Goal: Transaction & Acquisition: Book appointment/travel/reservation

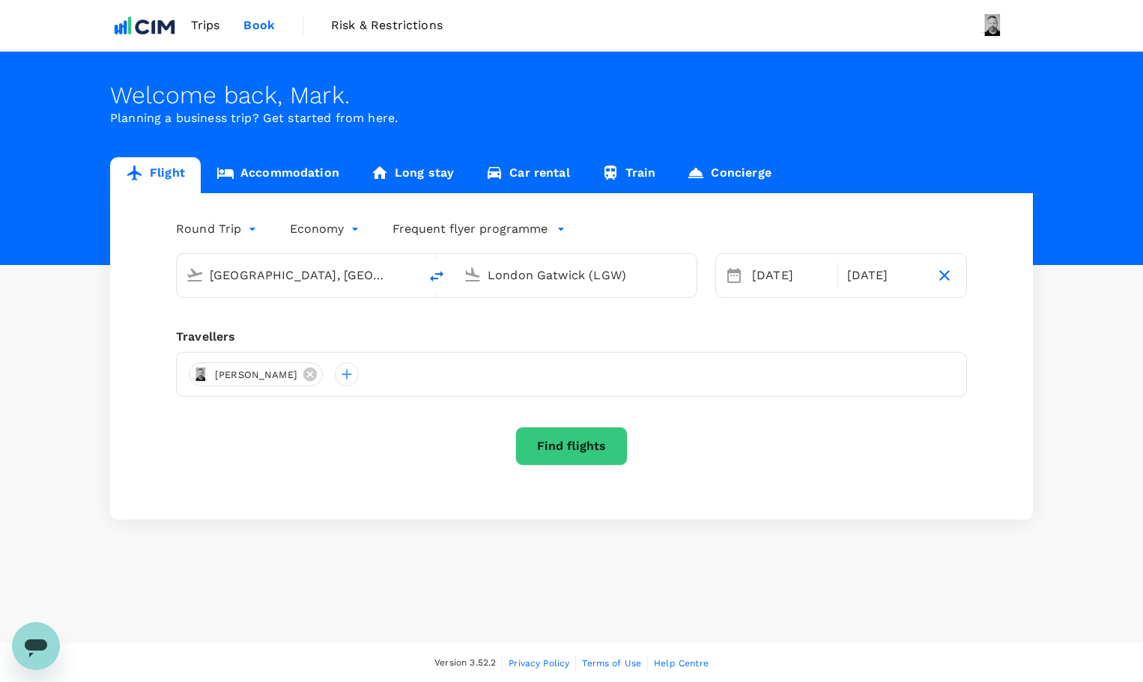
type input "[GEOGRAPHIC_DATA], [GEOGRAPHIC_DATA] (any)"
type input "London Gatwick (LGW)"
type input "premium-economy"
type input "[GEOGRAPHIC_DATA], [GEOGRAPHIC_DATA] (any)"
type input "[GEOGRAPHIC_DATA] (LCY)"
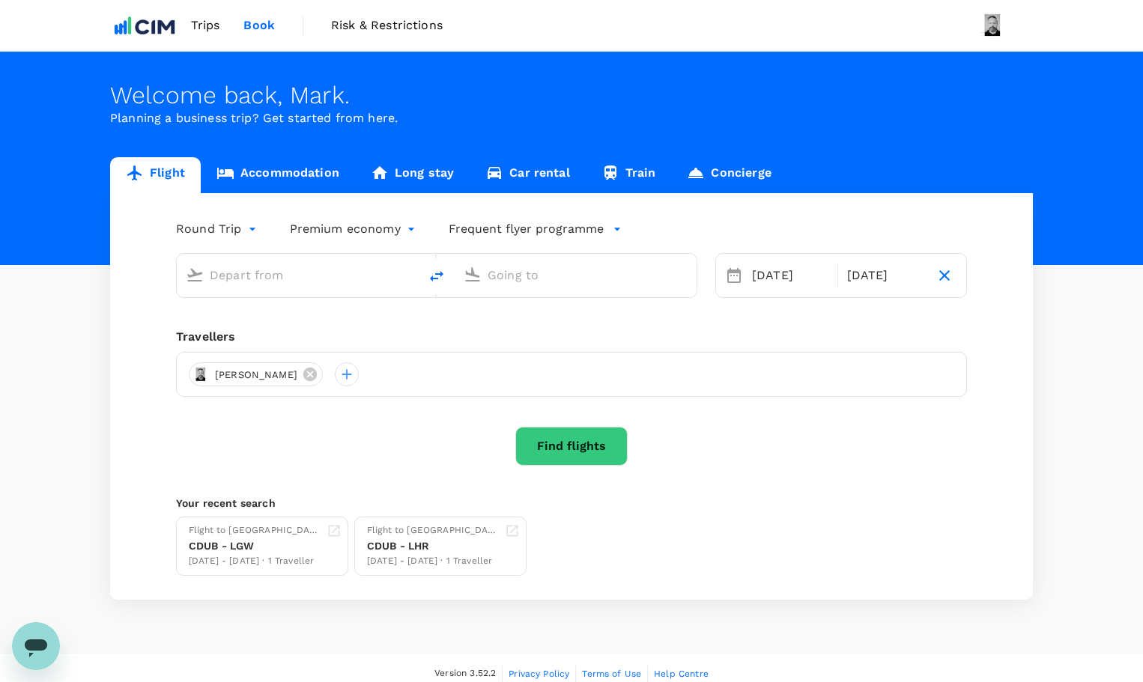
type input "[GEOGRAPHIC_DATA], [GEOGRAPHIC_DATA] (any)"
type input "[GEOGRAPHIC_DATA] (LCY)"
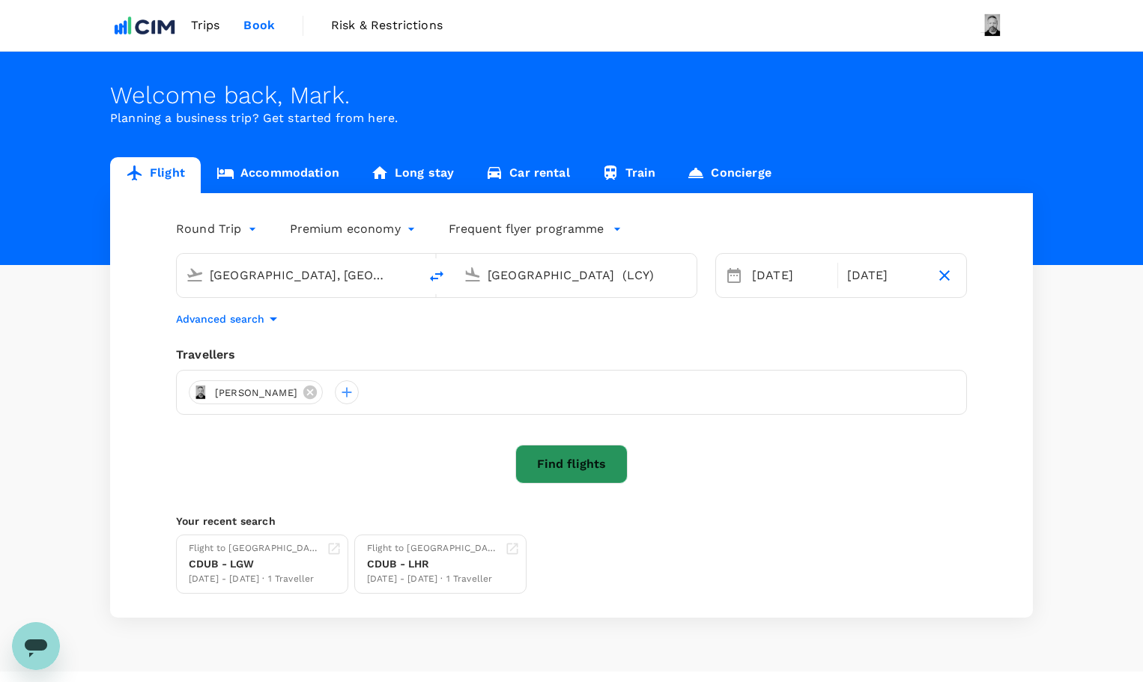
click at [567, 470] on button "Find flights" at bounding box center [571, 464] width 112 height 39
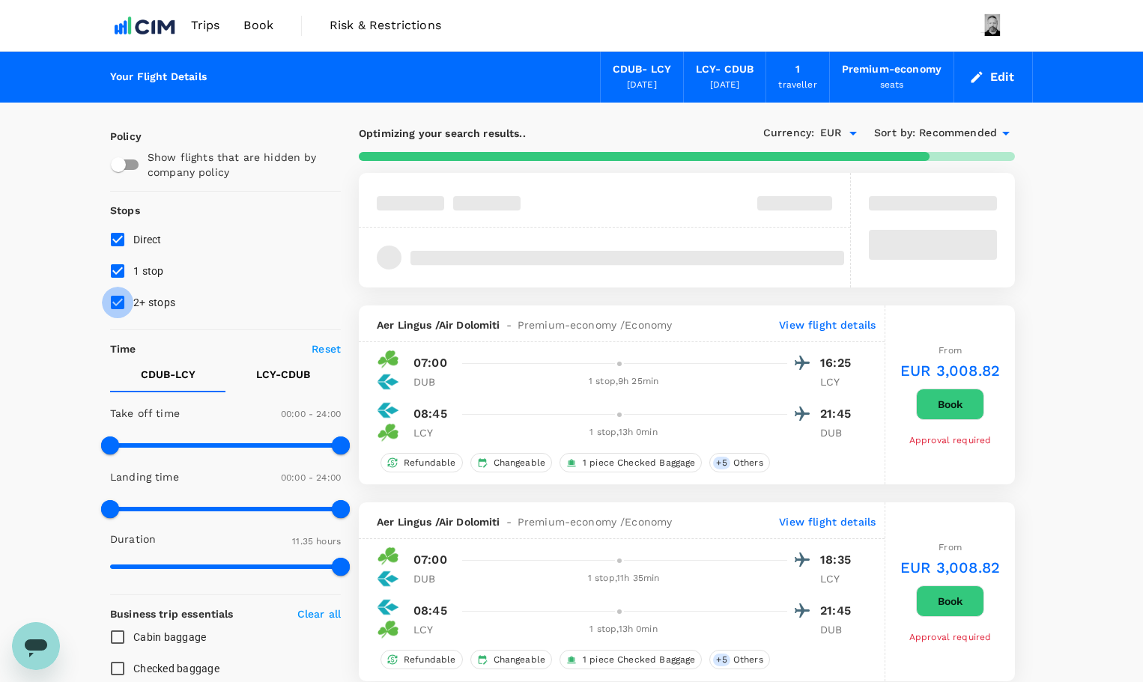
click at [125, 303] on input "2+ stops" at bounding box center [117, 302] width 31 height 31
checkbox input "false"
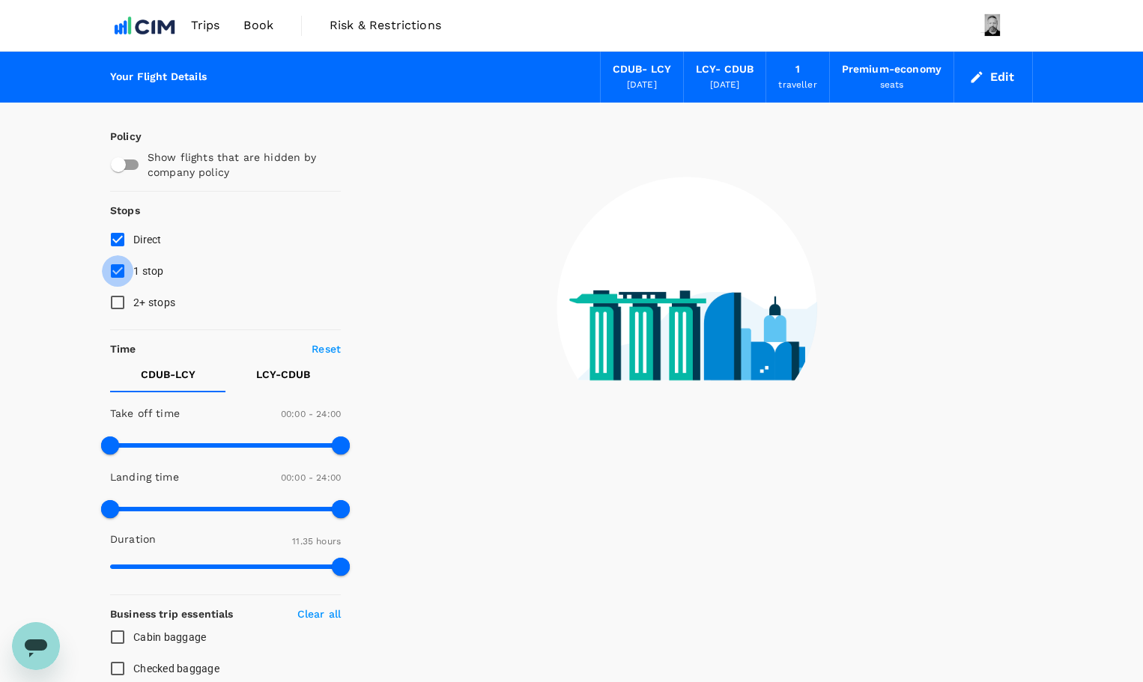
click at [116, 273] on input "1 stop" at bounding box center [117, 270] width 31 height 31
checkbox input "false"
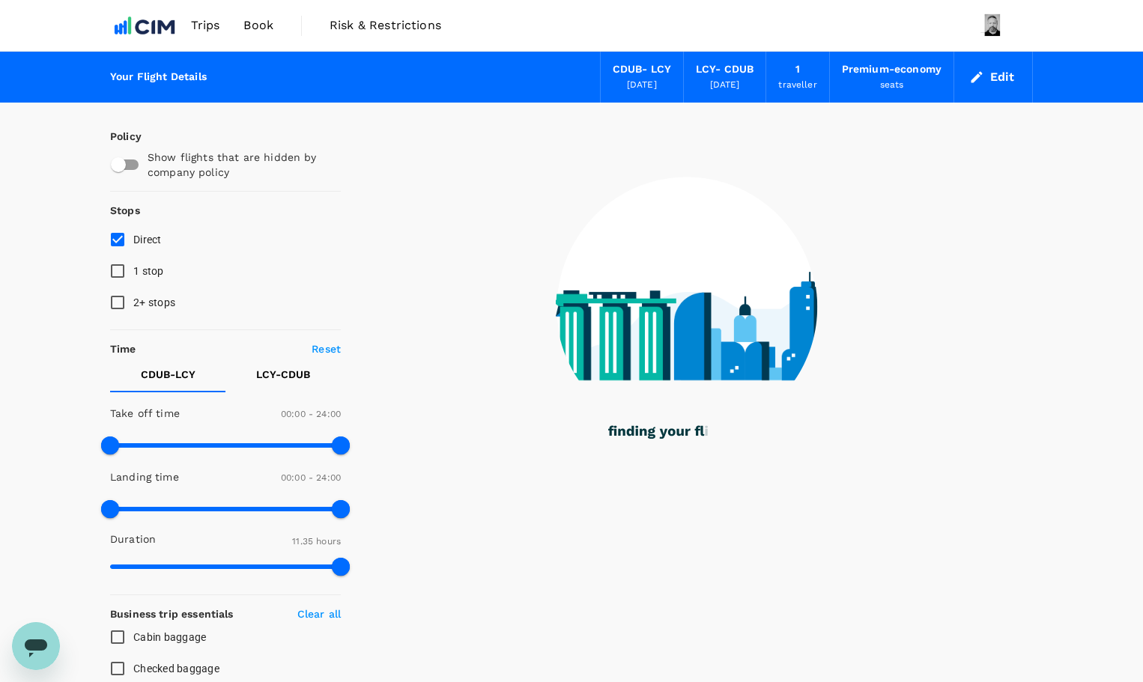
type input "910"
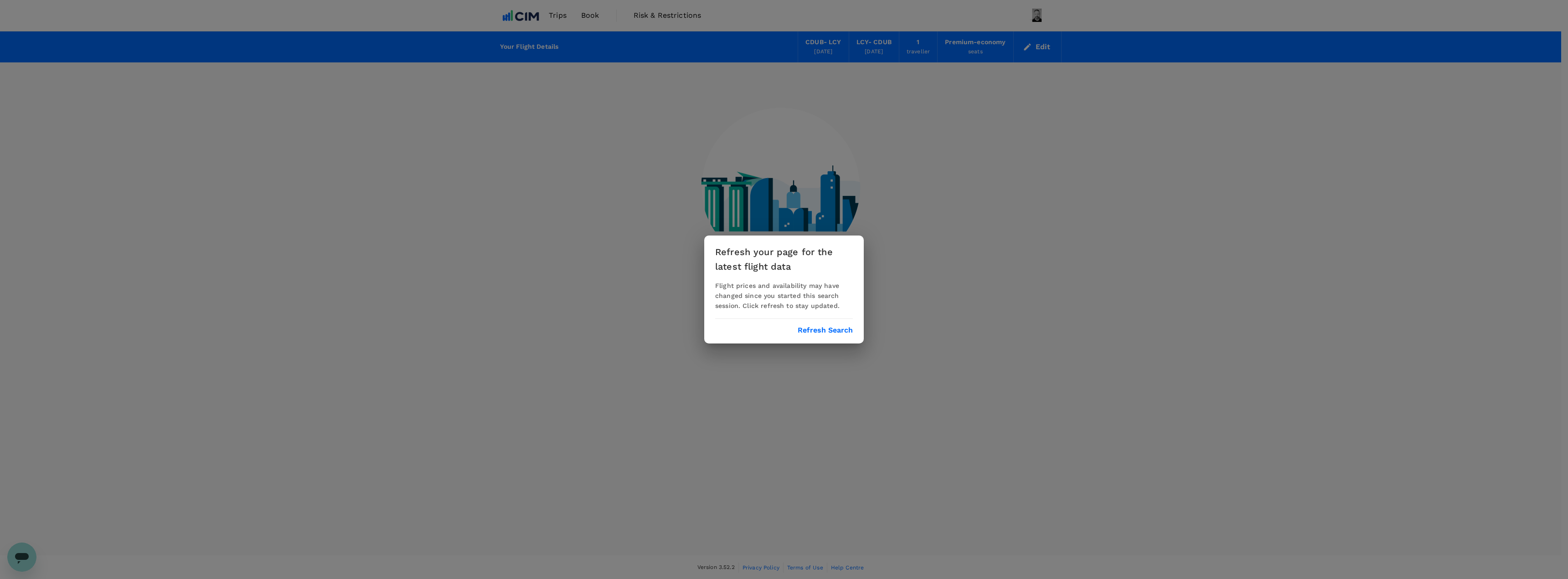
click at [839, 325] on div "Refresh your page for the latest flight data Flight prices and availability may…" at bounding box center [784, 289] width 159 height 108
click at [839, 331] on button "Refresh Search" at bounding box center [825, 330] width 55 height 8
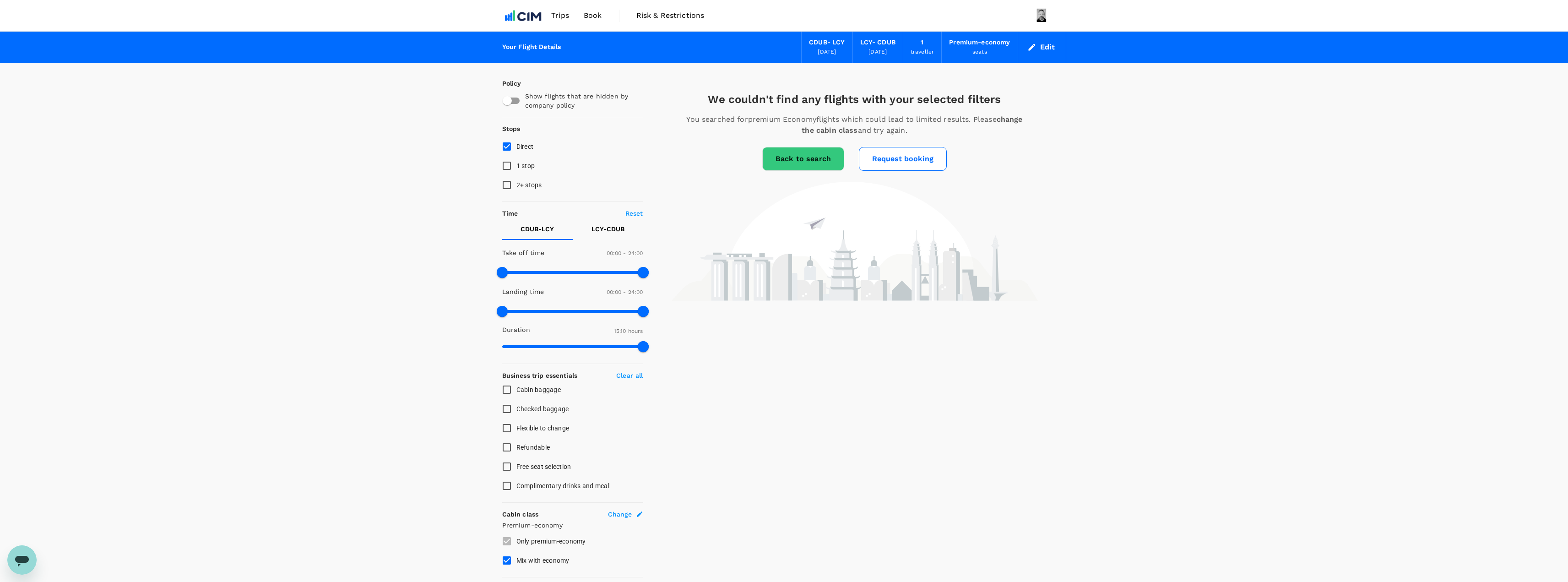
click at [817, 48] on div "[DATE]" at bounding box center [826, 52] width 18 height 9
click at [872, 47] on button "Edit" at bounding box center [1042, 47] width 33 height 15
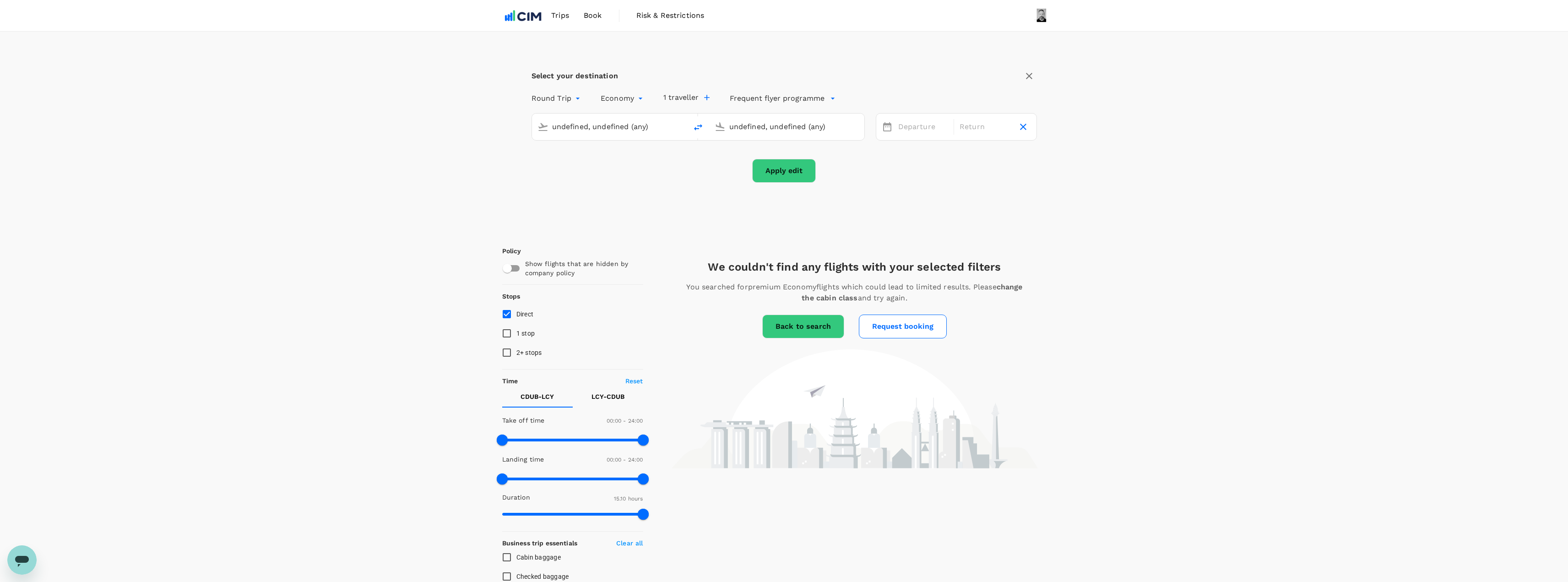
type input "[GEOGRAPHIC_DATA], [GEOGRAPHIC_DATA] (any)"
type input "[GEOGRAPHIC_DATA] (LCY)"
type input "premium-economy"
type input "[GEOGRAPHIC_DATA], [GEOGRAPHIC_DATA] (any)"
click at [602, 121] on input "[GEOGRAPHIC_DATA], [GEOGRAPHIC_DATA] (any)" at bounding box center [609, 126] width 116 height 14
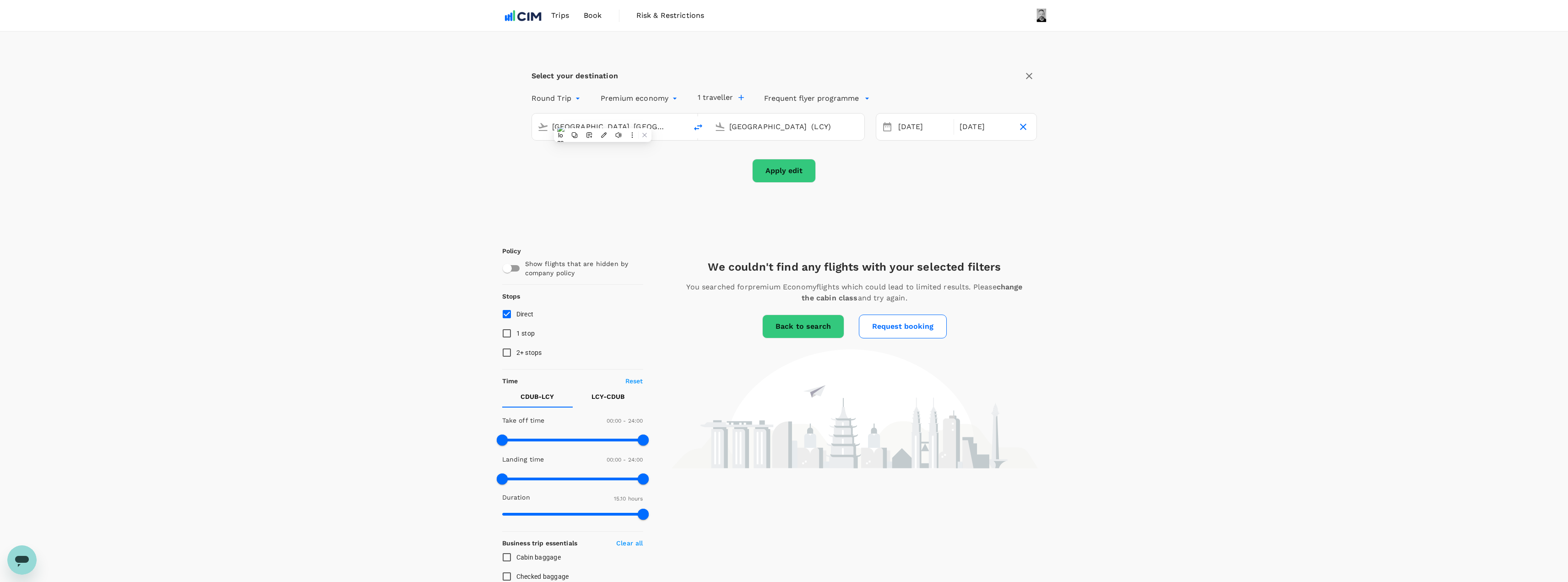
click at [828, 132] on input "[GEOGRAPHIC_DATA] (LCY)" at bounding box center [787, 126] width 116 height 14
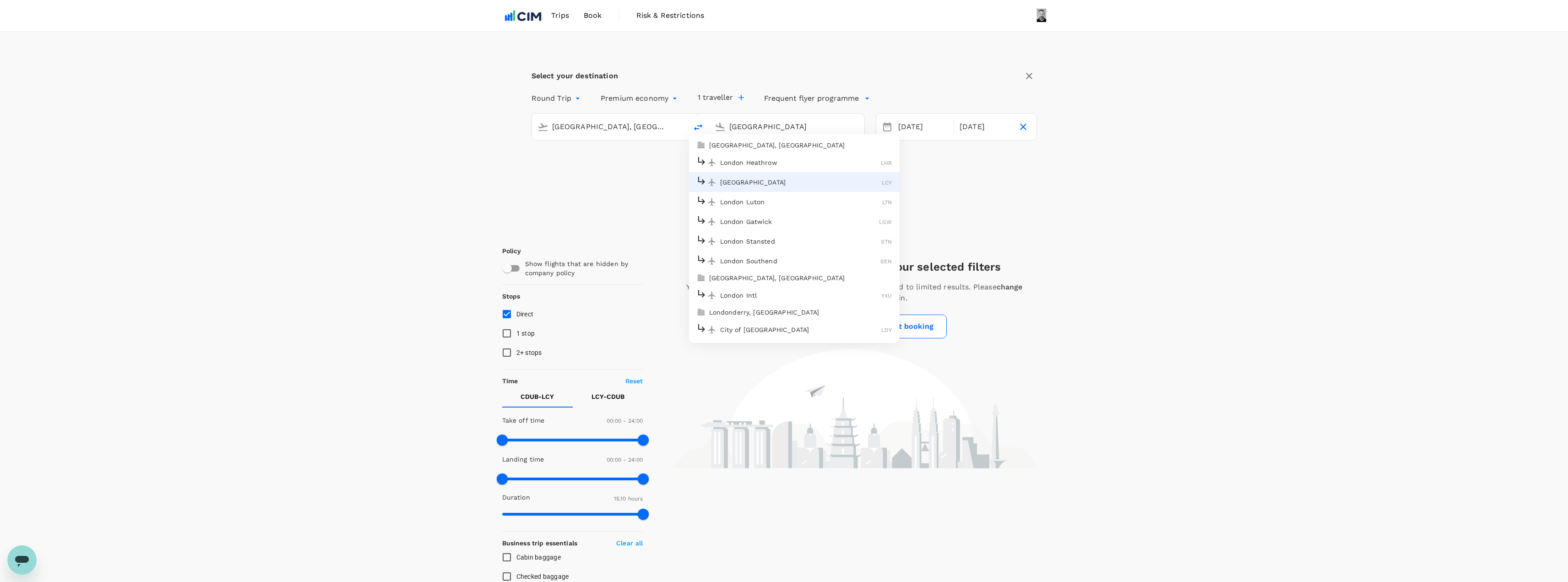
click at [746, 166] on p "London Heathrow" at bounding box center [801, 162] width 161 height 9
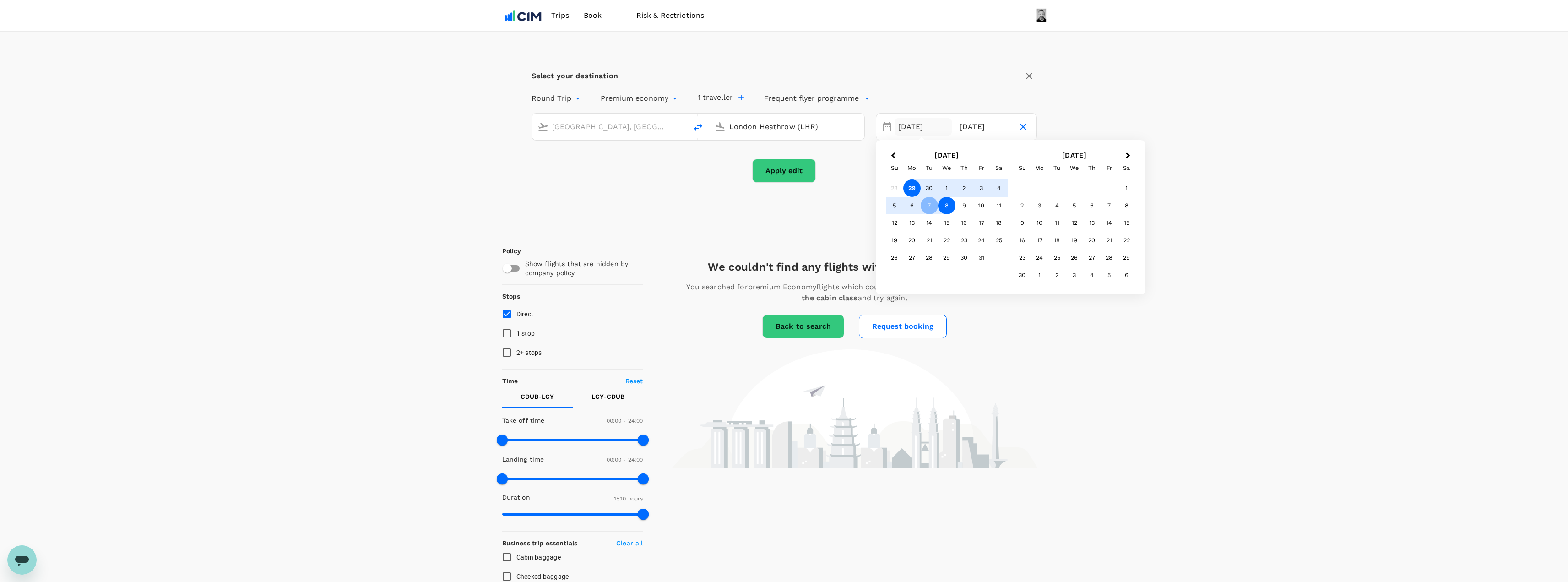
type input "London Heathrow (LHR)"
click at [788, 171] on button "Apply edit" at bounding box center [784, 171] width 64 height 24
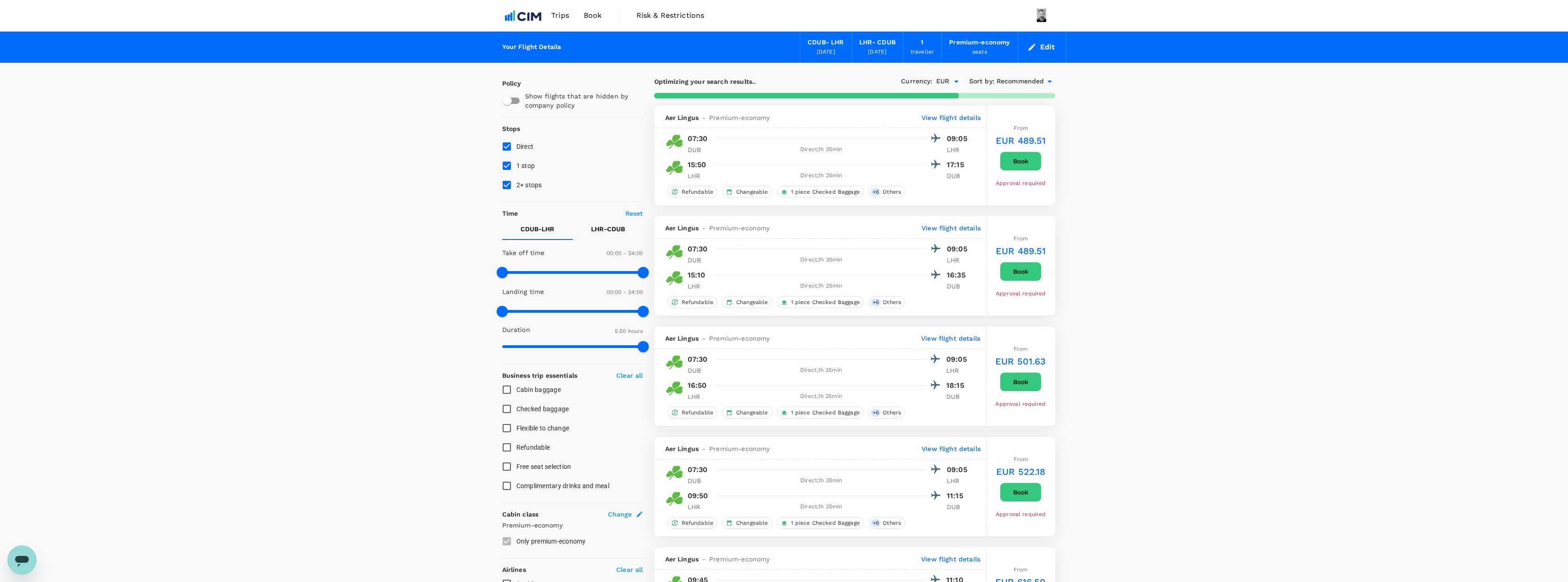
click at [509, 187] on input "2+ stops" at bounding box center [506, 185] width 19 height 19
checkbox input "false"
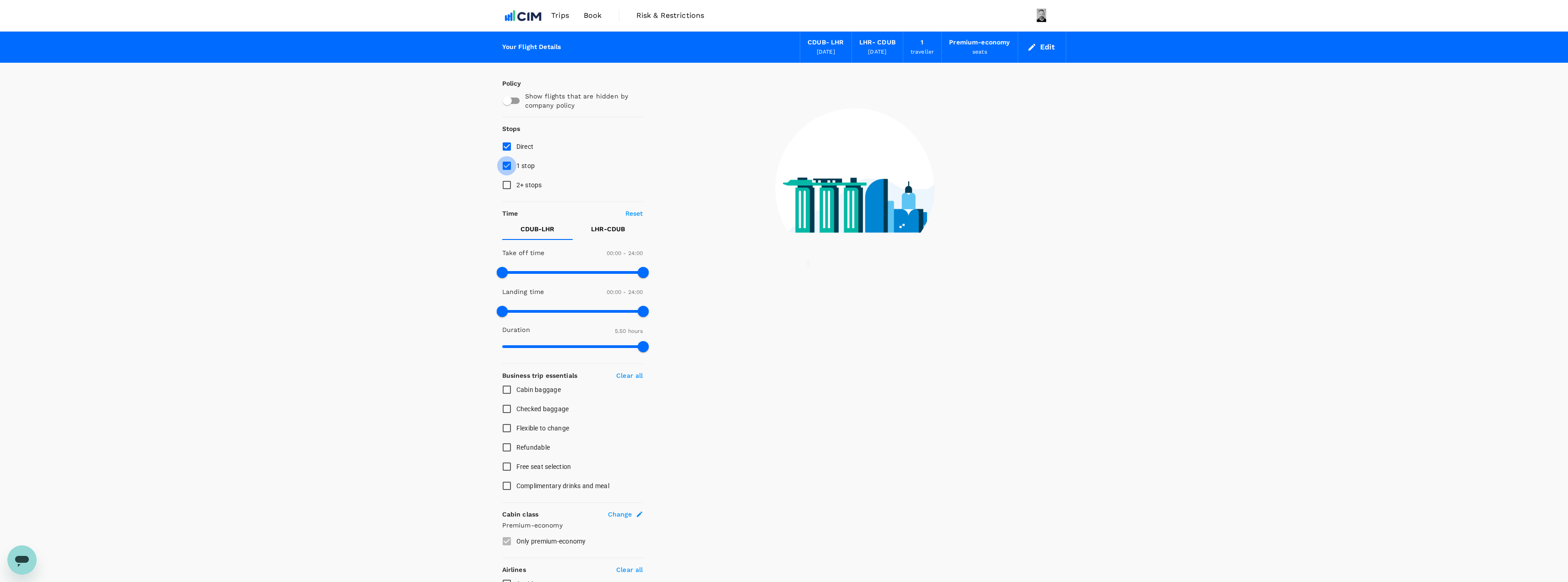
click at [506, 169] on input "1 stop" at bounding box center [506, 165] width 19 height 19
checkbox input "false"
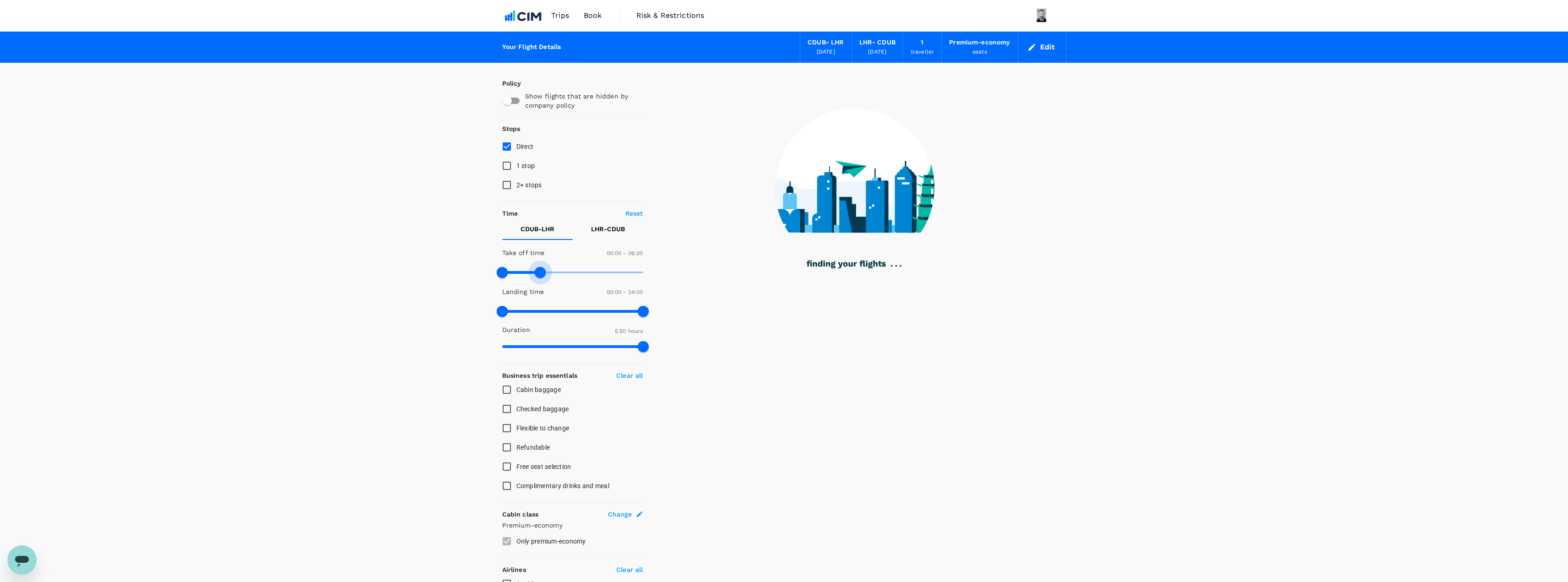
type input "420"
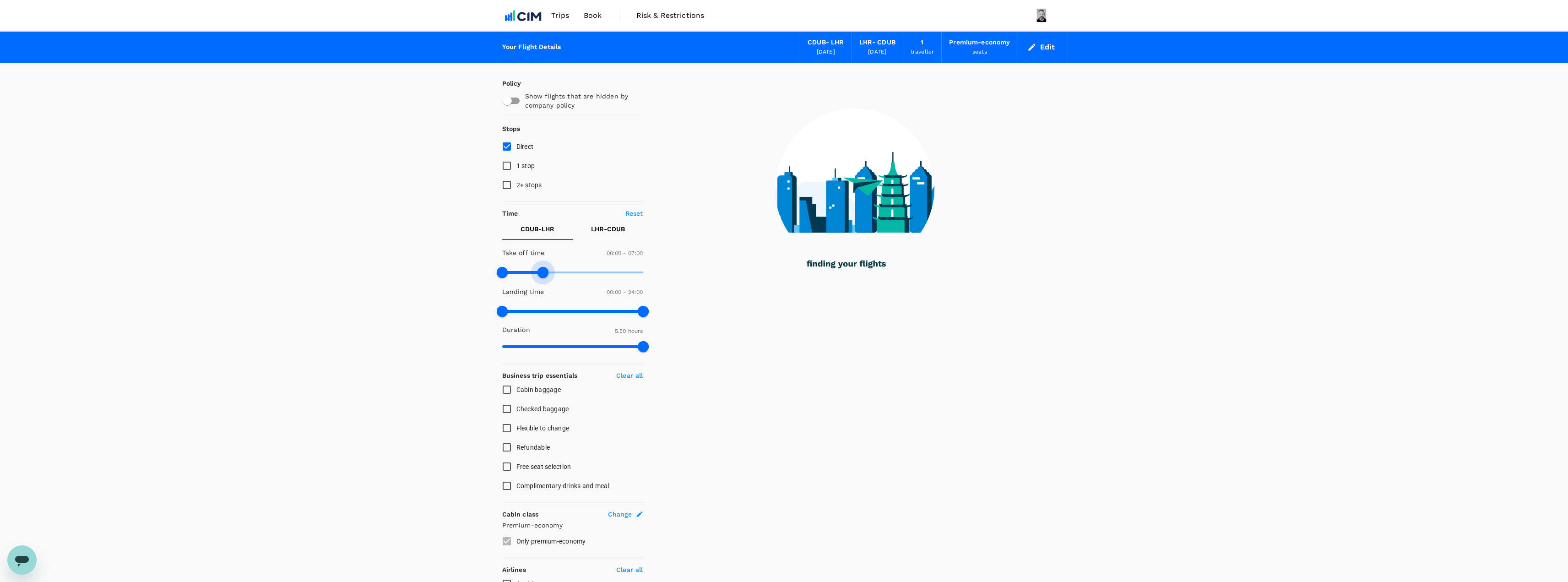
drag, startPoint x: 645, startPoint y: 270, endPoint x: 544, endPoint y: 272, distance: 101.0
click at [544, 272] on span at bounding box center [543, 273] width 11 height 11
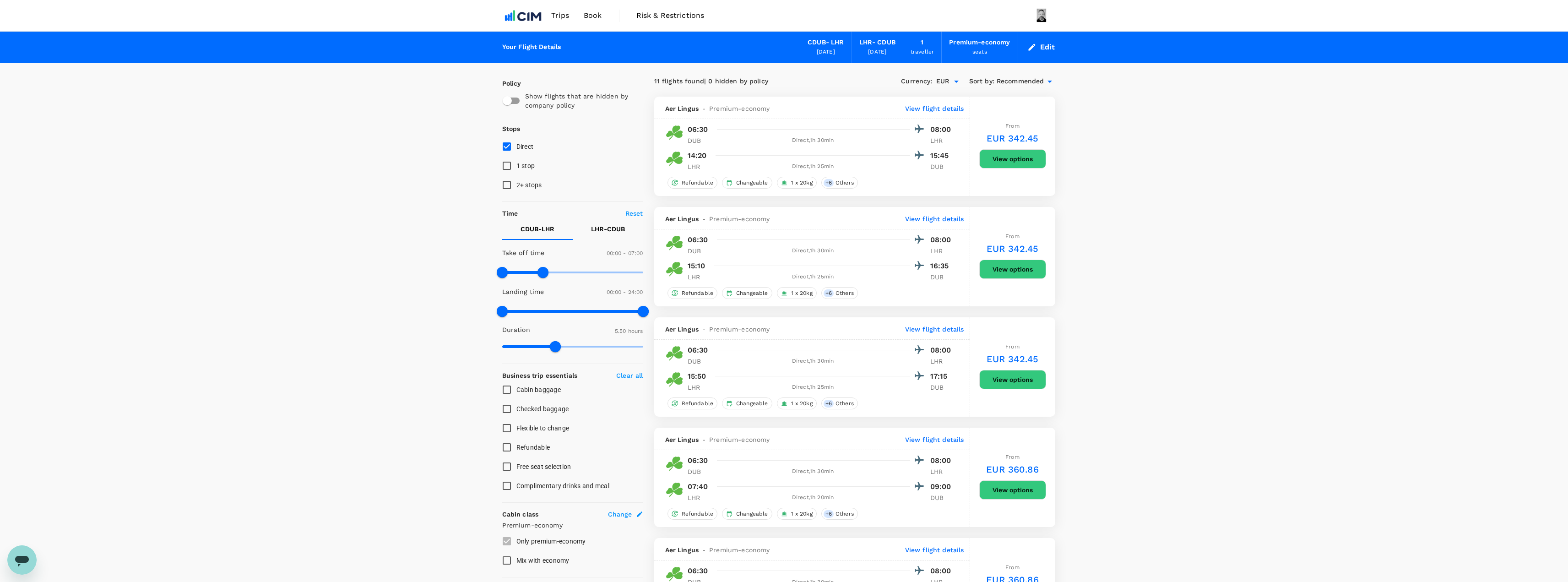
click at [872, 78] on span "Recommended" at bounding box center [1020, 81] width 48 height 10
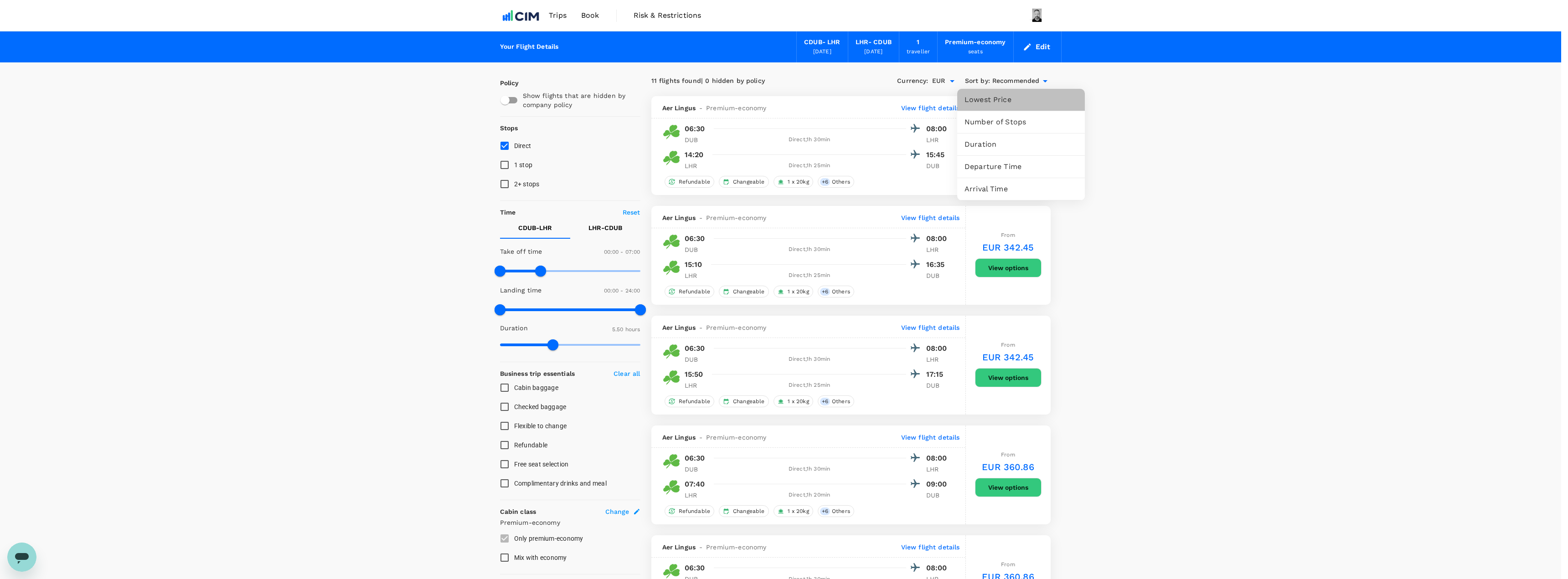
click at [868, 97] on span "Lowest Price" at bounding box center [1021, 100] width 113 height 11
